Goal: Obtain resource: Download file/media

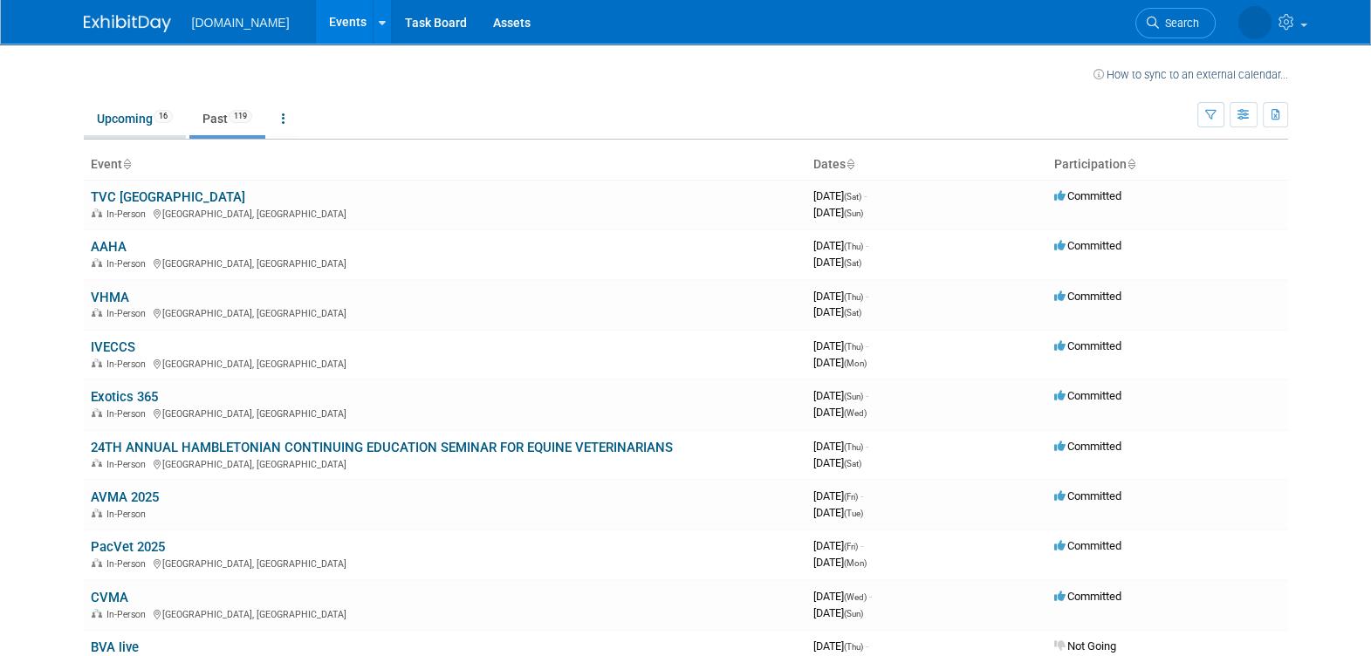
click at [132, 118] on link "Upcoming 16" at bounding box center [135, 118] width 102 height 33
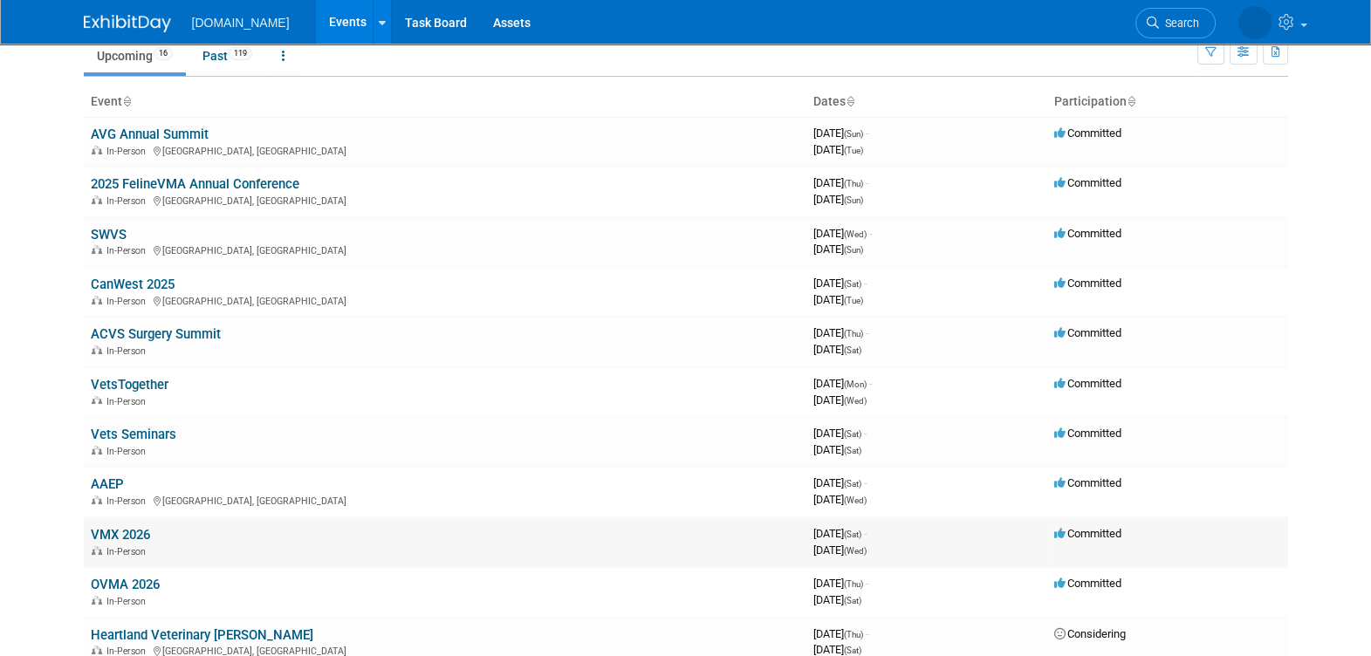
scroll to position [108, 0]
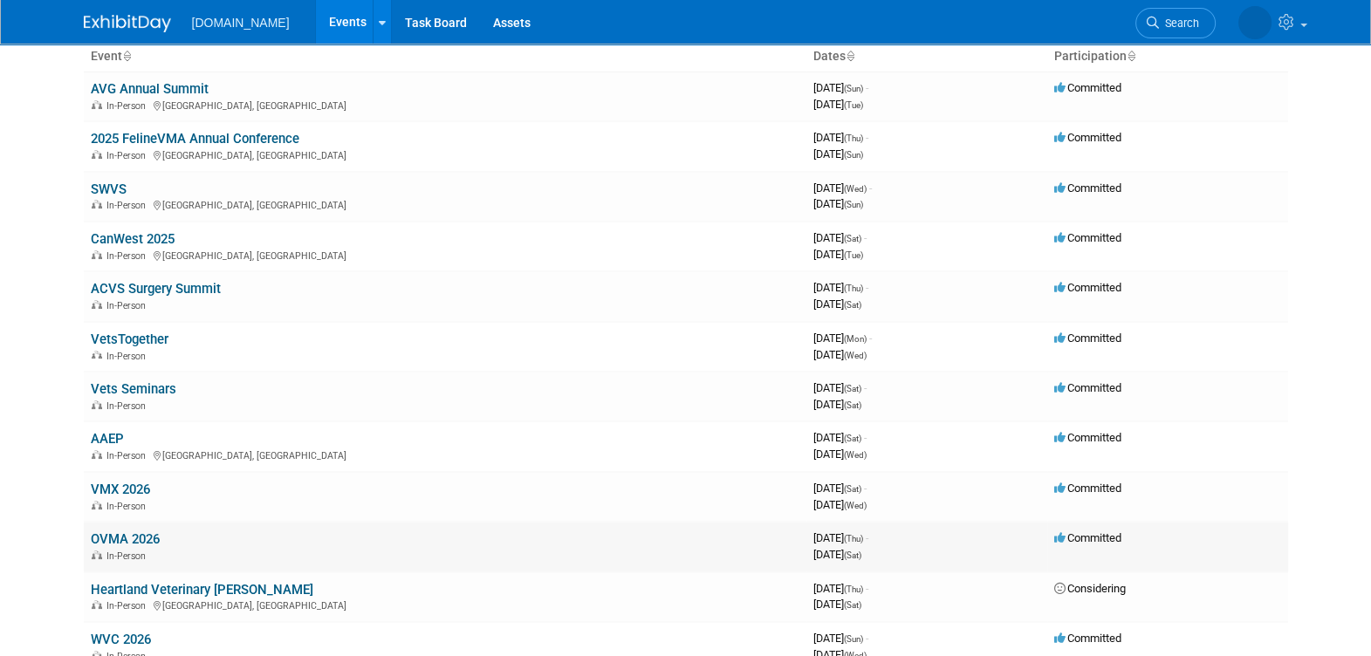
click at [157, 538] on link "OVMA 2026" at bounding box center [125, 539] width 69 height 16
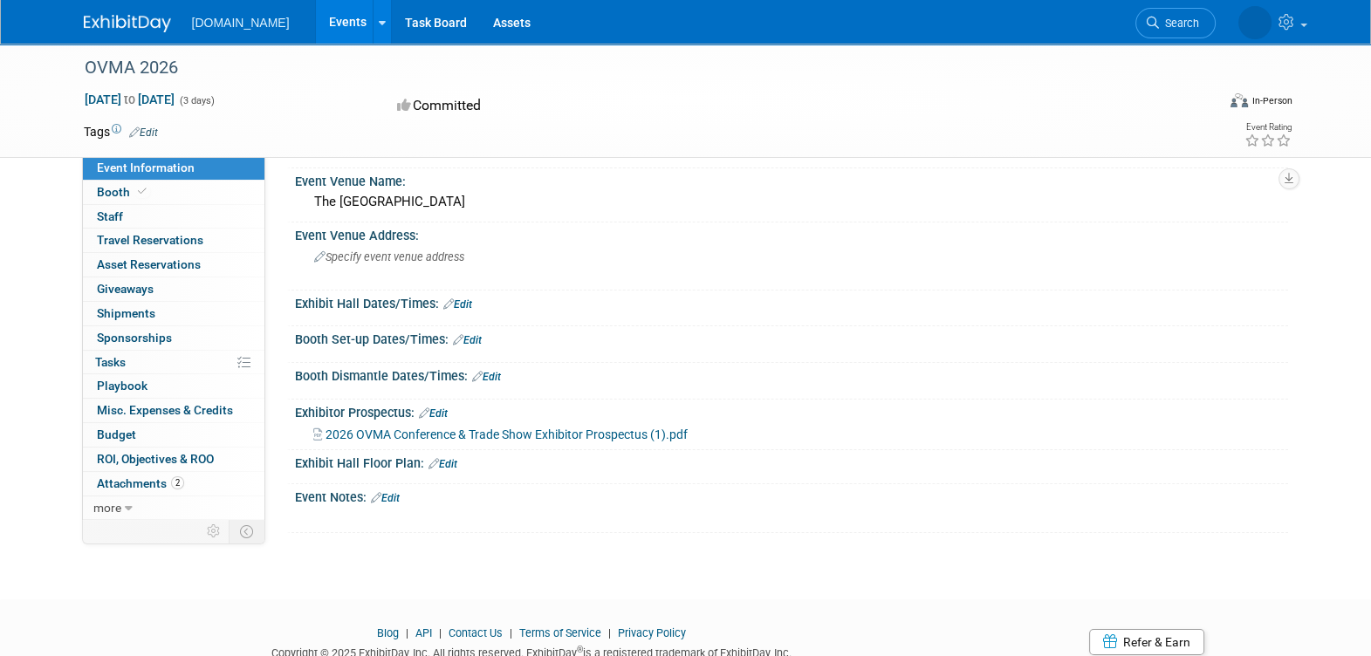
scroll to position [101, 0]
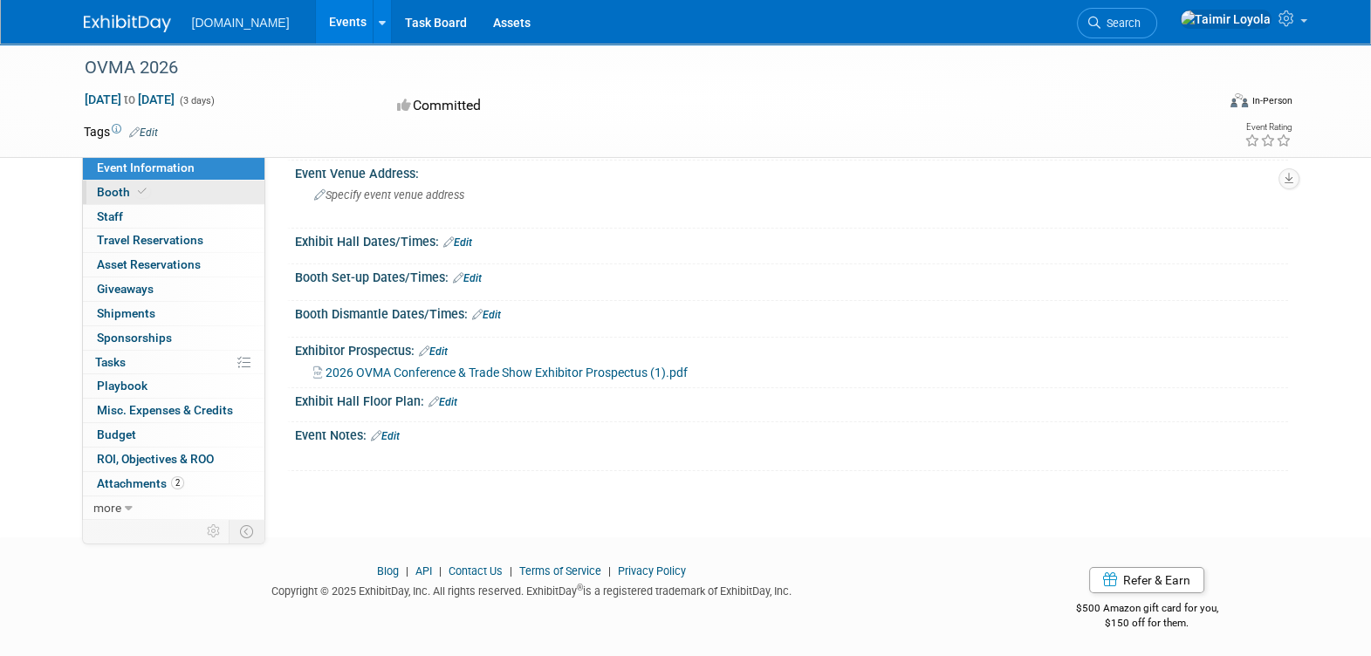
click at [141, 192] on icon at bounding box center [142, 192] width 9 height 10
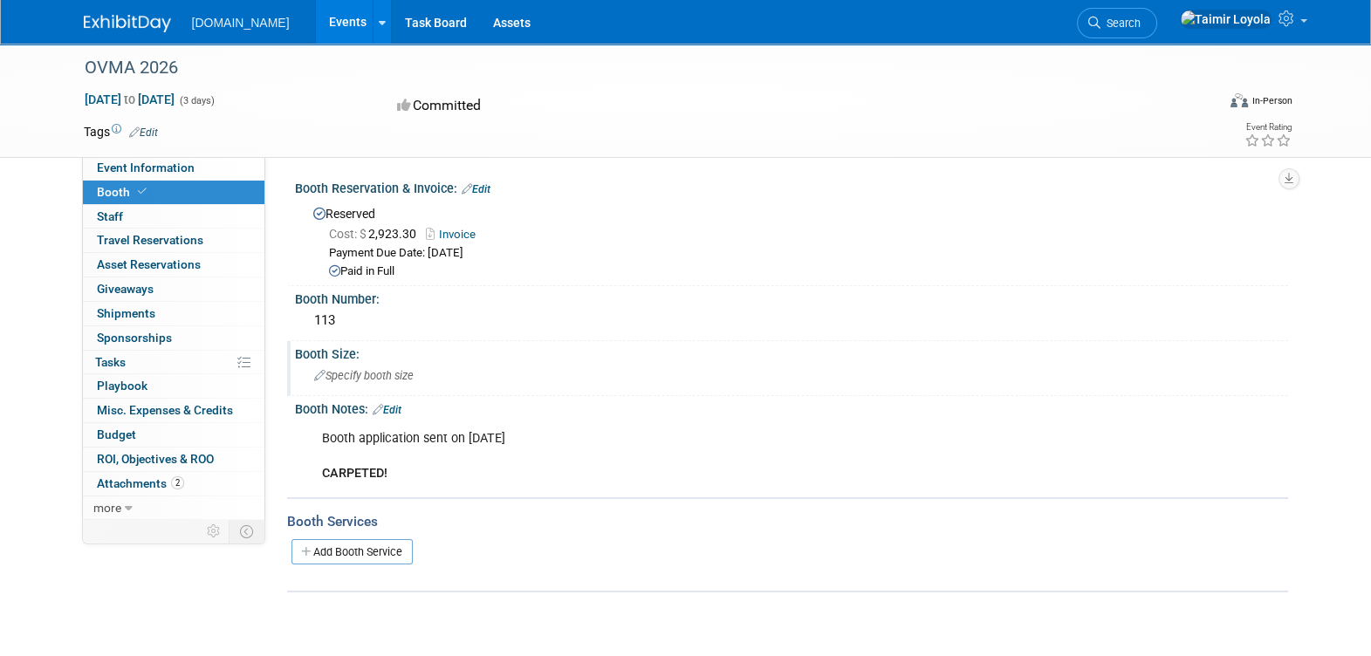
scroll to position [0, 0]
click at [165, 482] on span "Attachments 2" at bounding box center [140, 483] width 87 height 14
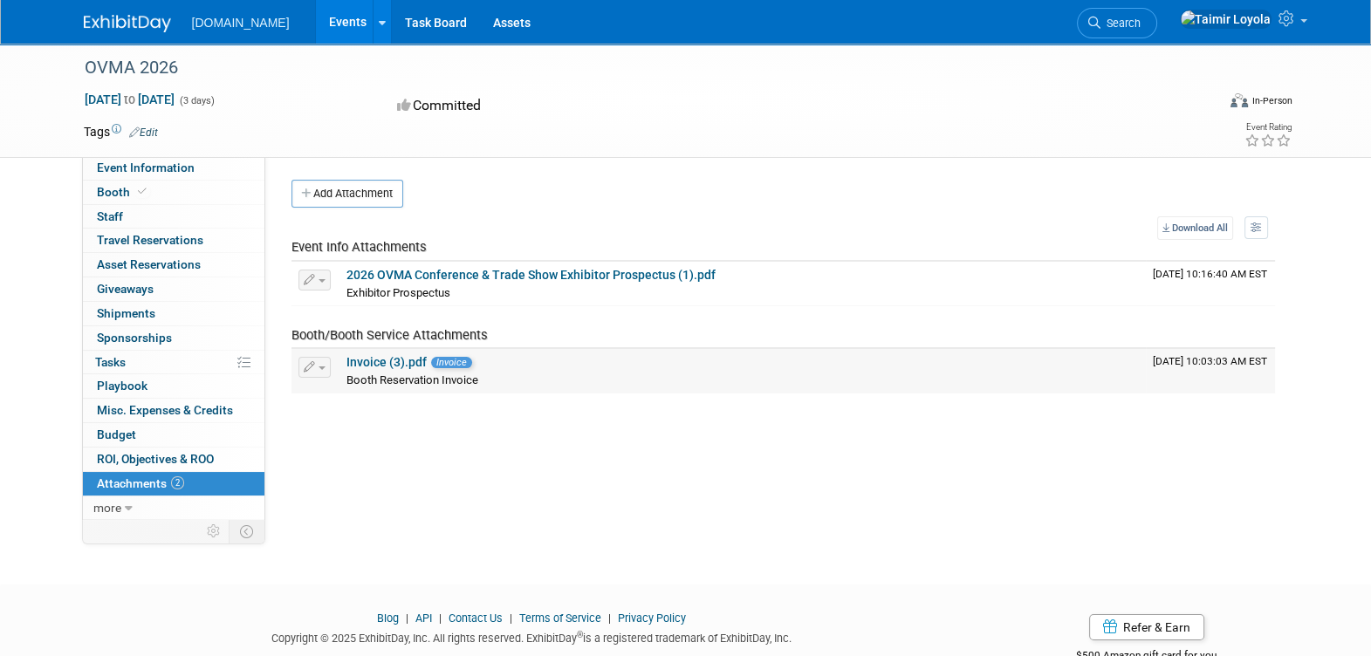
click at [449, 382] on span "Booth Reservation Invoice" at bounding box center [412, 379] width 132 height 13
click at [359, 358] on link "Invoice (3).pdf" at bounding box center [386, 362] width 80 height 14
click at [414, 279] on link "2026 OVMA Conference & Trade Show Exhibitor Prospectus (1).pdf" at bounding box center [530, 275] width 369 height 14
